Goal: Transaction & Acquisition: Purchase product/service

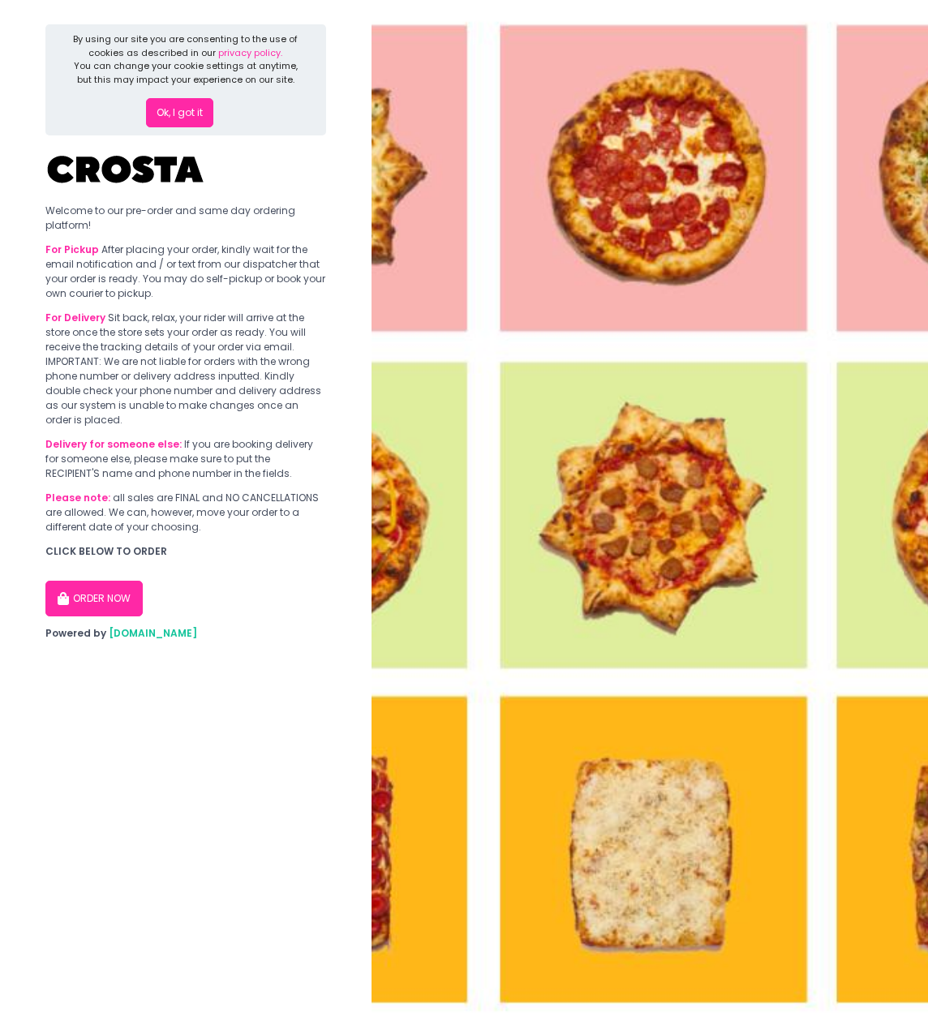
click at [186, 112] on button "Ok, I got it" at bounding box center [179, 112] width 67 height 29
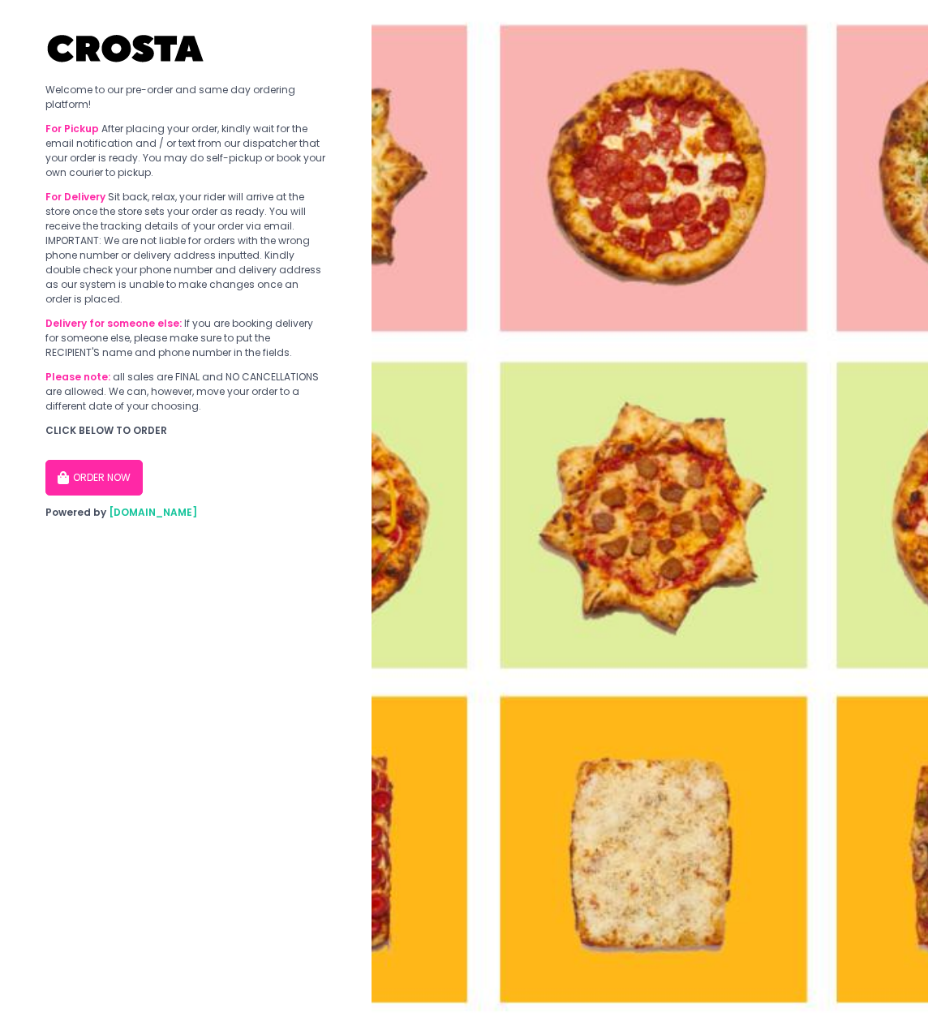
click at [134, 475] on button "ORDER NOW" at bounding box center [93, 478] width 97 height 36
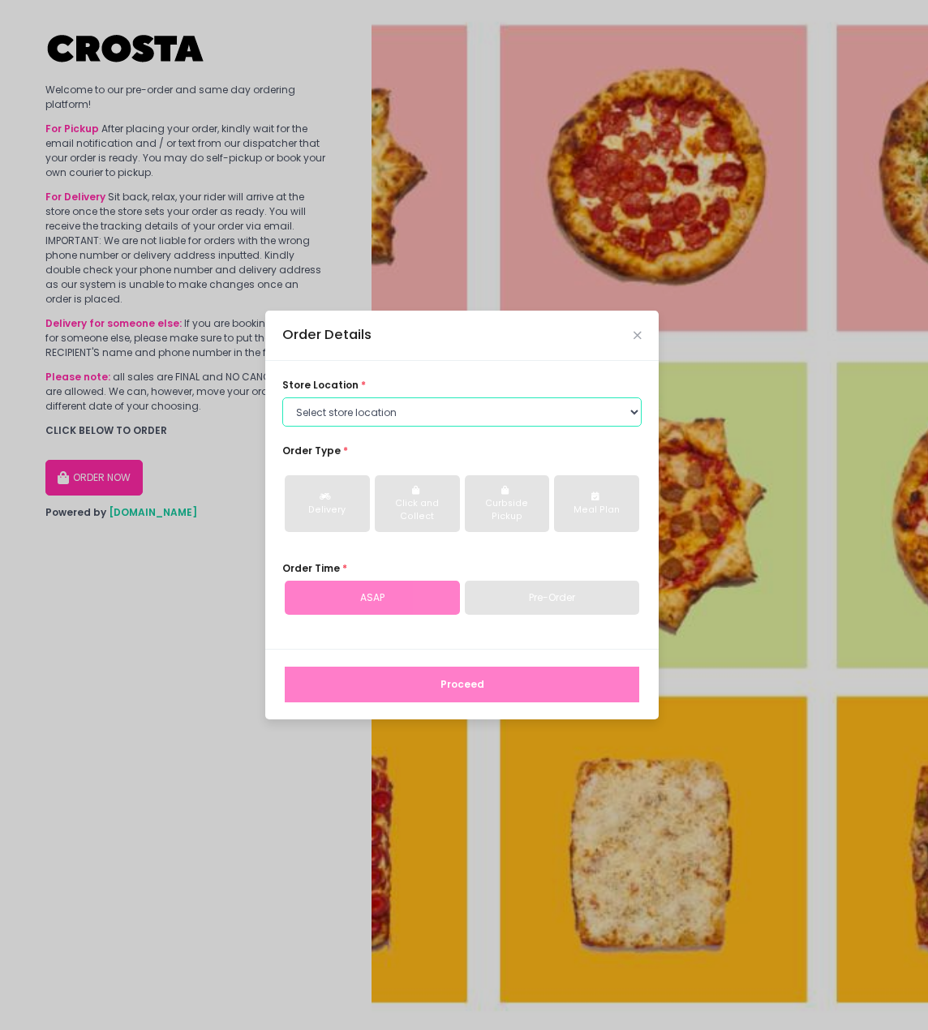
click at [488, 416] on select "Select store location [PERSON_NAME] Pizza - [PERSON_NAME] Pizza - [GEOGRAPHIC_D…" at bounding box center [461, 411] width 359 height 29
select select "5fabb2e53664a8677beaeb89"
click at [282, 397] on select "Select store location [PERSON_NAME] Pizza - [PERSON_NAME] Pizza - [GEOGRAPHIC_D…" at bounding box center [461, 411] width 359 height 29
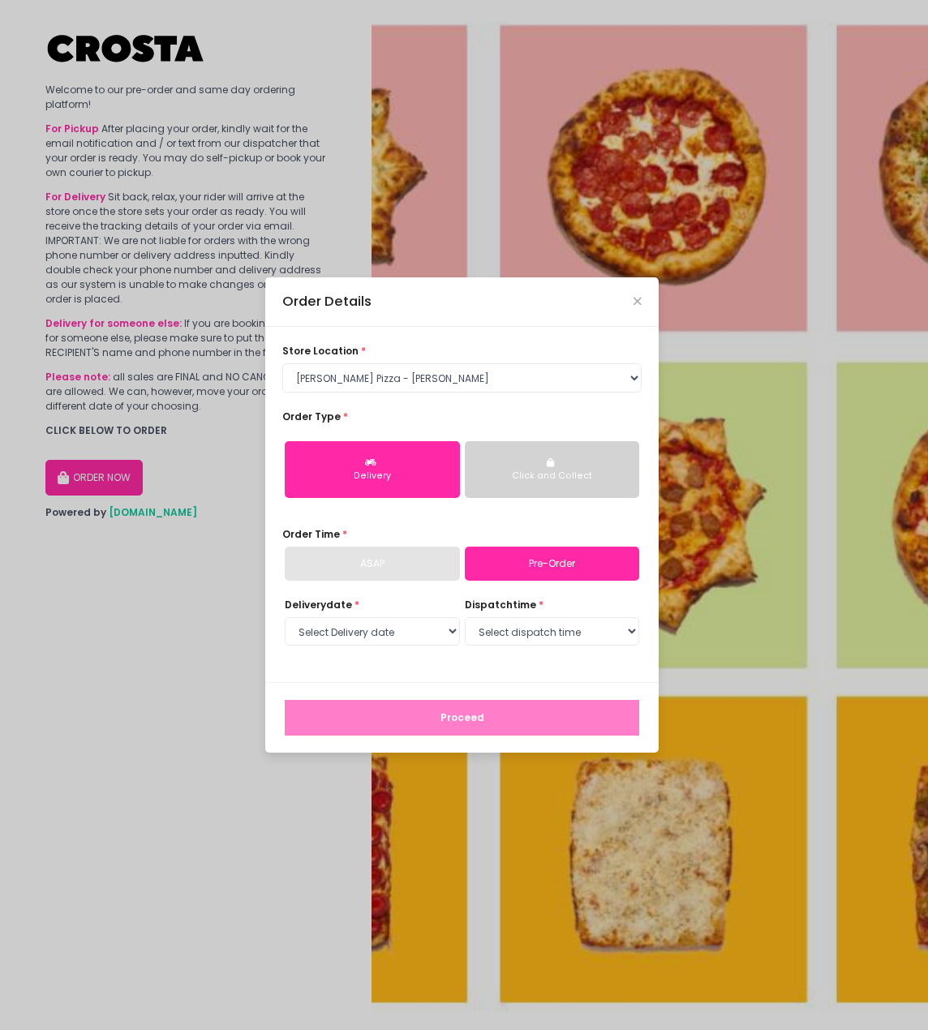
click at [504, 569] on link "Pre-Order" at bounding box center [552, 563] width 175 height 34
click at [439, 622] on select "Select Delivery date [DATE] [DATE] [DATE] [DATE] [DATE] [DATE]" at bounding box center [372, 631] width 175 height 29
select select "[DATE]"
click at [285, 617] on select "Select Delivery date [DATE] [DATE] [DATE] [DATE] [DATE] [DATE]" at bounding box center [372, 631] width 175 height 29
click at [498, 647] on div "dispatch time * Select dispatch time 12:00 PM - 12:30 PM 12:30 PM - 01:00 PM 01…" at bounding box center [552, 623] width 175 height 51
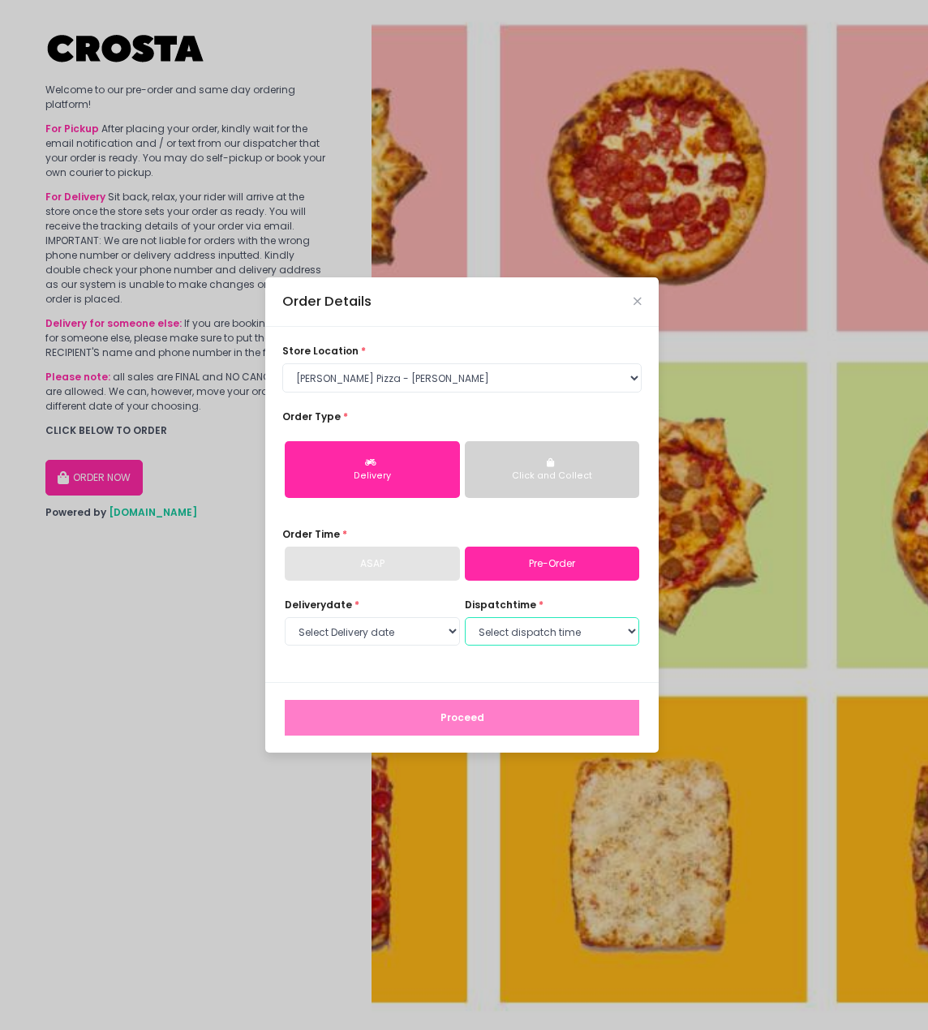
click at [506, 639] on select "Select dispatch time 12:00 PM - 12:30 PM 12:30 PM - 01:00 PM 01:00 PM - 01:30 P…" at bounding box center [552, 631] width 175 height 29
select select "12:00"
click at [465, 617] on select "Select dispatch time 12:00 PM - 12:30 PM 12:30 PM - 01:00 PM 01:00 PM - 01:30 P…" at bounding box center [552, 631] width 175 height 29
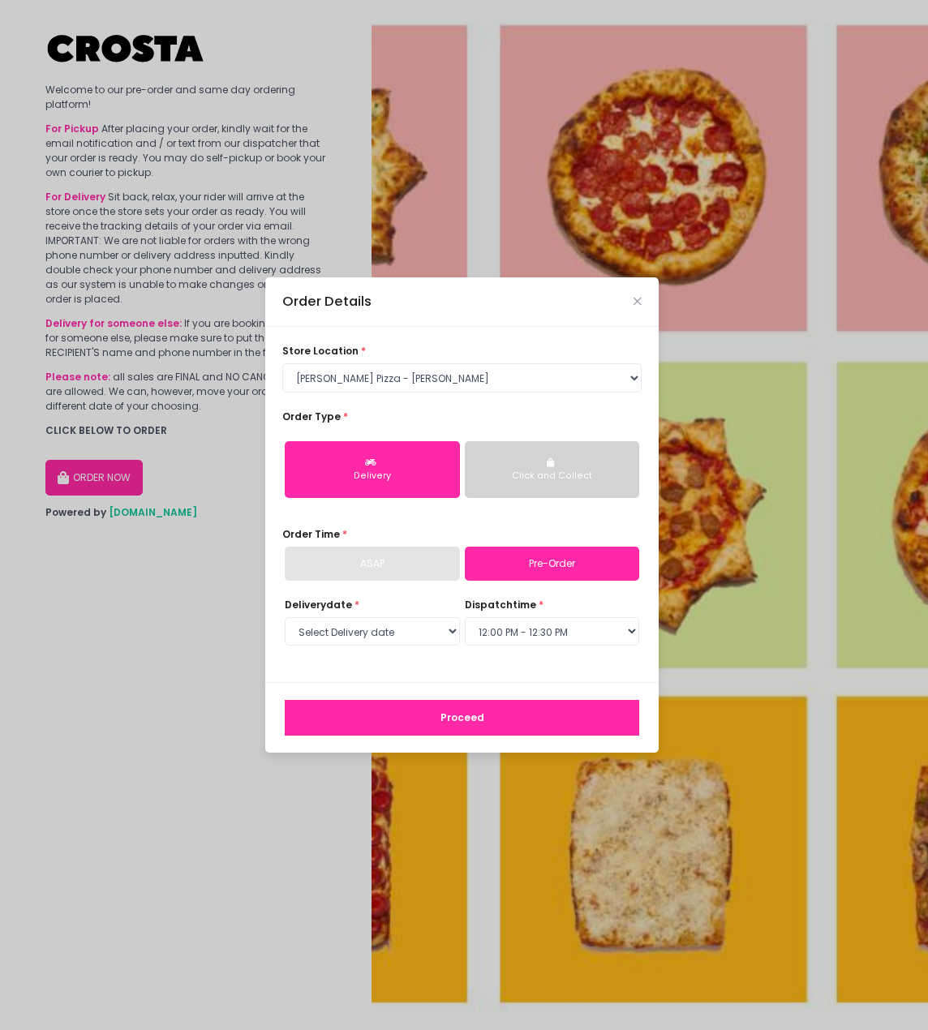
click at [436, 722] on button "Proceed" at bounding box center [462, 718] width 354 height 36
